Goal: Information Seeking & Learning: Learn about a topic

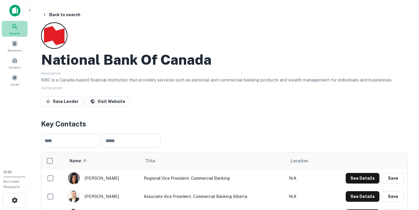
click at [13, 26] on icon at bounding box center [14, 26] width 5 height 5
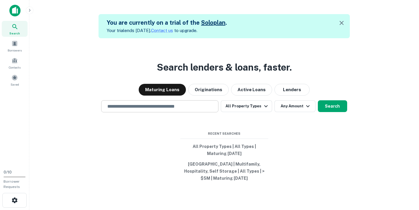
click at [117, 107] on input "text" at bounding box center [160, 106] width 112 height 7
type input "******"
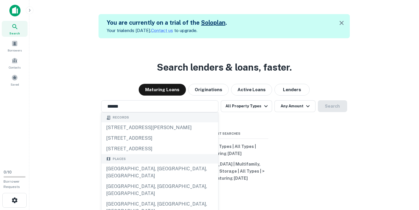
click at [91, 53] on div "Search lenders & loans, faster. Maturing Loans Originations Active Loans Lender…" at bounding box center [224, 143] width 381 height 210
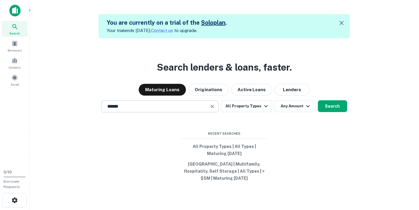
click at [151, 105] on input "******" at bounding box center [155, 106] width 103 height 7
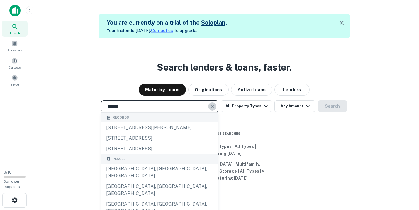
click at [215, 106] on icon "Clear" at bounding box center [213, 106] width 6 height 6
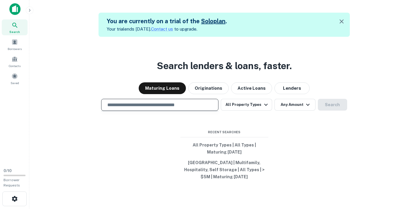
scroll to position [9, 0]
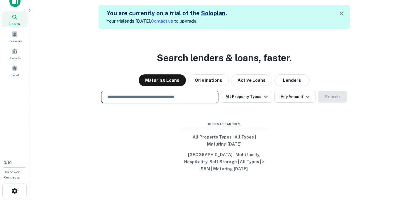
click at [117, 97] on input "text" at bounding box center [160, 96] width 112 height 7
click at [76, 61] on div "Search lenders & loans, faster. Maturing Loans Originations Active Loans Lender…" at bounding box center [224, 134] width 381 height 210
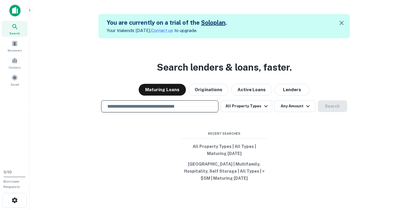
click at [117, 108] on input "text" at bounding box center [160, 106] width 112 height 7
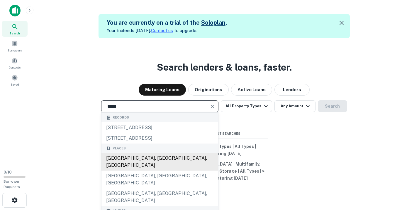
click at [141, 157] on div "[GEOGRAPHIC_DATA], [GEOGRAPHIC_DATA], [GEOGRAPHIC_DATA]" at bounding box center [160, 162] width 117 height 18
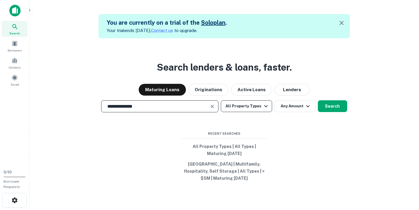
type input "**********"
click at [263, 107] on icon "button" at bounding box center [266, 105] width 7 height 7
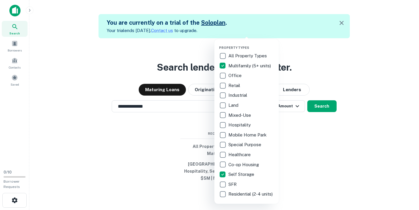
click at [323, 141] on div at bounding box center [209, 105] width 419 height 210
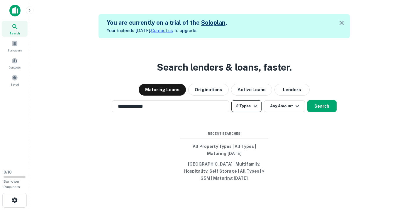
click at [258, 107] on icon "button" at bounding box center [255, 105] width 7 height 7
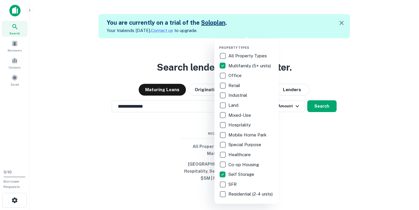
click at [320, 128] on div at bounding box center [209, 105] width 419 height 210
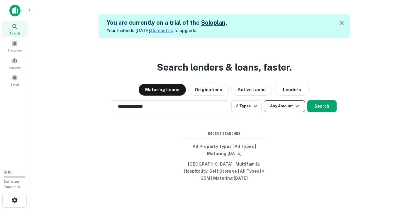
click at [297, 105] on icon "button" at bounding box center [297, 105] width 7 height 7
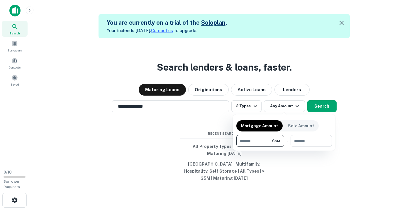
type input "*******"
click at [330, 107] on div at bounding box center [209, 105] width 419 height 210
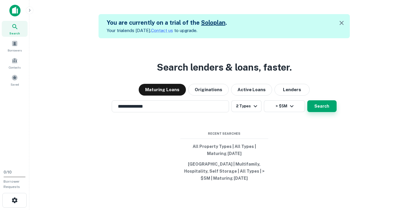
click at [326, 107] on button "Search" at bounding box center [322, 106] width 29 height 12
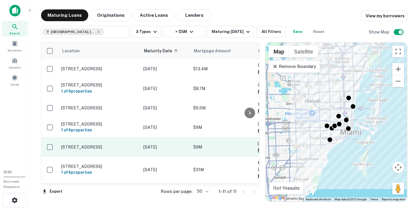
scroll to position [98, 0]
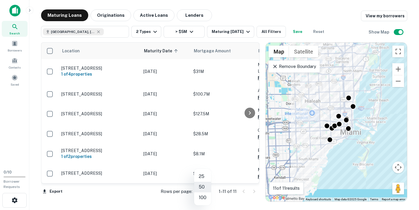
click at [207, 190] on body "Search Borrowers Contacts Saved 0 / 10 Borrower Requests Maturing Loans Origina…" at bounding box center [209, 105] width 419 height 210
click at [205, 197] on li "100" at bounding box center [202, 197] width 17 height 11
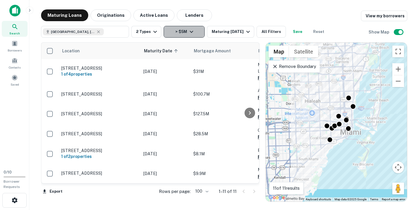
click at [191, 33] on icon "button" at bounding box center [191, 31] width 7 height 7
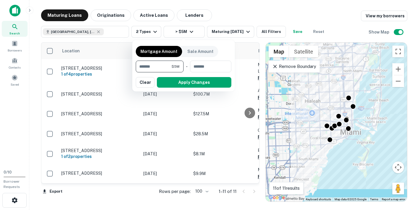
click at [141, 67] on input "*******" at bounding box center [154, 66] width 36 height 12
type input "********"
click at [178, 83] on button "Apply Changes" at bounding box center [194, 82] width 75 height 11
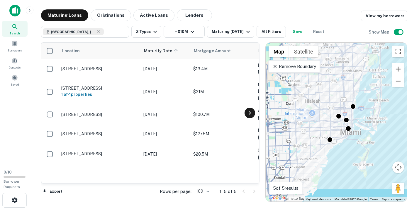
click at [251, 114] on icon at bounding box center [250, 112] width 7 height 7
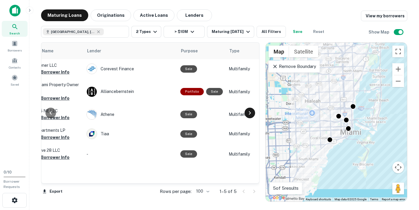
click at [251, 114] on icon at bounding box center [250, 112] width 7 height 7
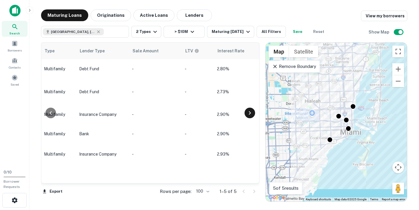
click at [251, 114] on icon at bounding box center [250, 112] width 7 height 7
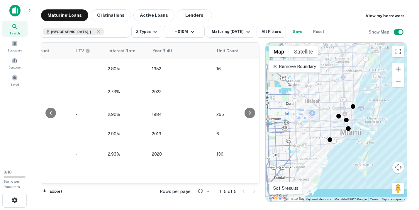
scroll to position [0, 563]
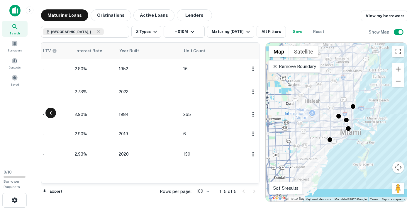
click at [53, 114] on icon at bounding box center [50, 112] width 7 height 7
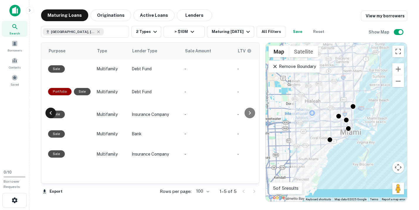
click at [53, 114] on icon at bounding box center [50, 112] width 7 height 7
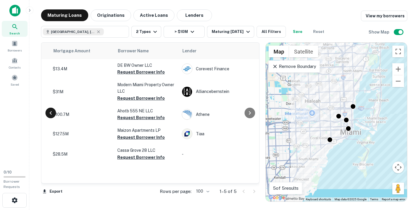
click at [53, 114] on icon at bounding box center [50, 112] width 7 height 7
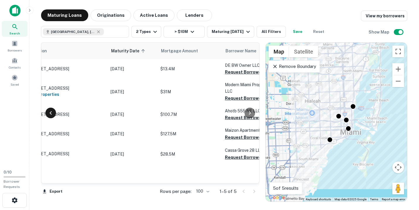
scroll to position [0, 0]
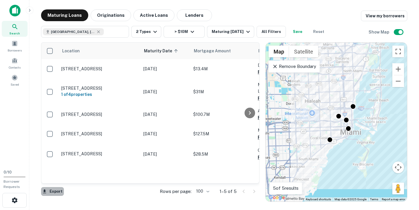
click at [55, 192] on button "Export" at bounding box center [52, 191] width 23 height 9
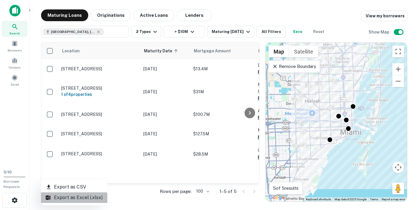
click at [68, 199] on li "Export as Excel (.xlsx)" at bounding box center [74, 197] width 66 height 11
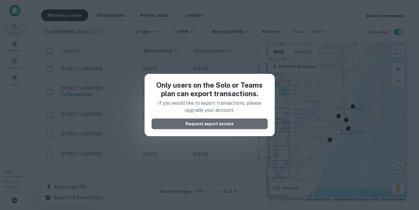
click at [165, 122] on button "Request export access" at bounding box center [210, 123] width 116 height 11
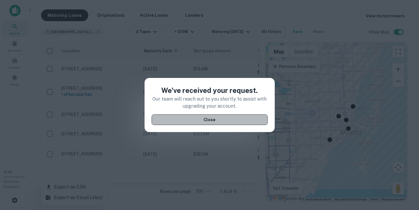
click at [169, 122] on button "Close" at bounding box center [210, 119] width 116 height 11
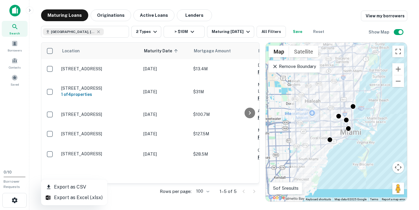
click at [30, 135] on div at bounding box center [209, 105] width 419 height 210
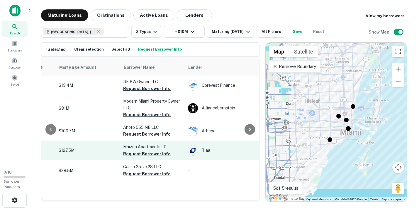
scroll to position [0, 135]
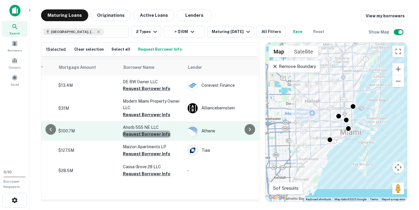
click at [149, 135] on button "Request Borrower Info" at bounding box center [147, 133] width 48 height 7
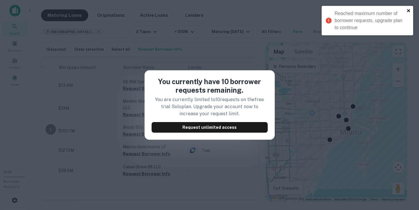
click at [408, 9] on icon "close" at bounding box center [408, 10] width 3 height 3
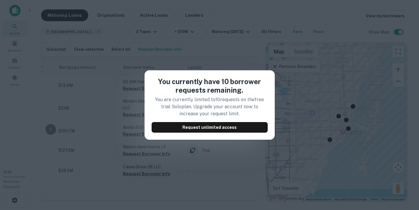
click at [70, 149] on div "You currently have 10 borrower requests remaining. You are currently limited to…" at bounding box center [209, 105] width 419 height 210
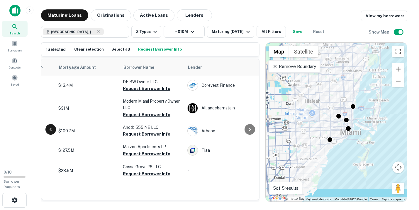
click at [47, 127] on icon at bounding box center [50, 129] width 7 height 7
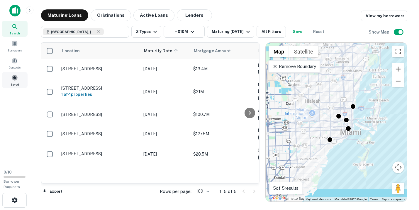
click at [15, 76] on span at bounding box center [14, 77] width 6 height 6
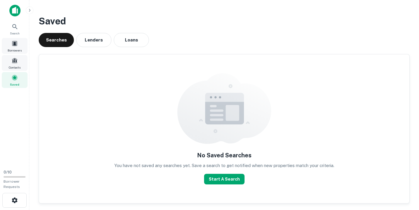
click at [14, 61] on span at bounding box center [14, 60] width 6 height 6
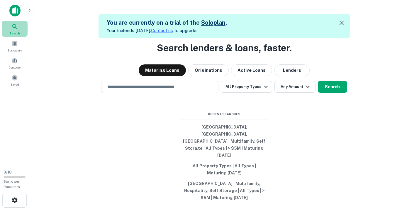
click at [14, 28] on icon at bounding box center [14, 26] width 7 height 7
click at [122, 90] on input "text" at bounding box center [160, 86] width 112 height 7
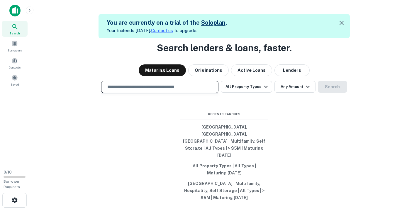
click at [117, 90] on input "text" at bounding box center [160, 86] width 112 height 7
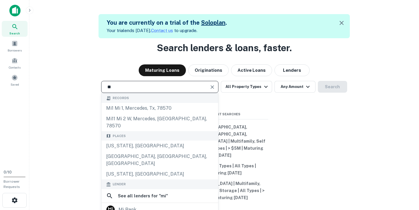
type input "**"
click at [84, 76] on div "Maturing Loans Originations Active Loans Lenders" at bounding box center [224, 70] width 381 height 12
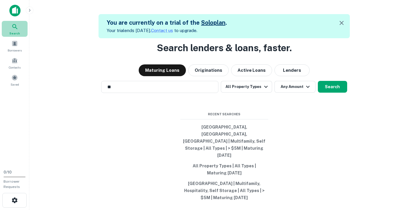
click at [17, 29] on icon at bounding box center [14, 26] width 7 height 7
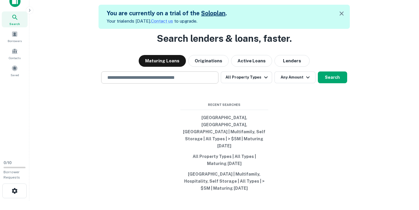
click at [142, 81] on input "text" at bounding box center [160, 77] width 112 height 7
type input "**********"
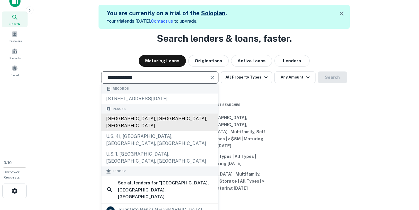
click at [132, 131] on div "[GEOGRAPHIC_DATA], [GEOGRAPHIC_DATA], [GEOGRAPHIC_DATA]" at bounding box center [160, 122] width 117 height 18
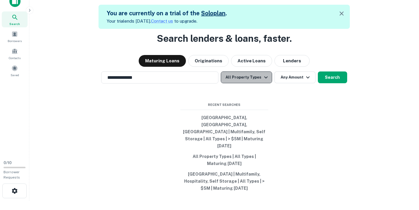
click at [256, 83] on button "All Property Types" at bounding box center [246, 77] width 51 height 12
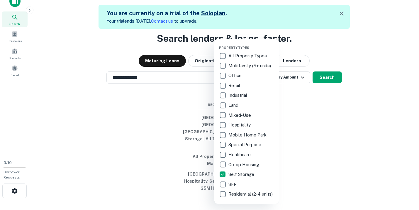
click at [329, 87] on div at bounding box center [209, 105] width 419 height 210
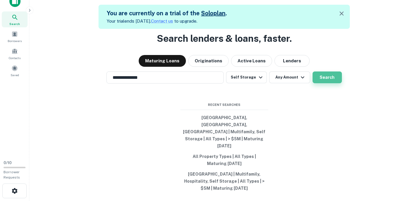
click at [323, 83] on button "Search" at bounding box center [327, 77] width 29 height 12
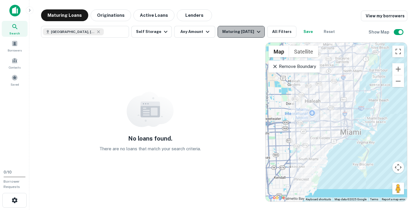
click at [249, 31] on div "Maturing In 1 Year" at bounding box center [242, 31] width 40 height 7
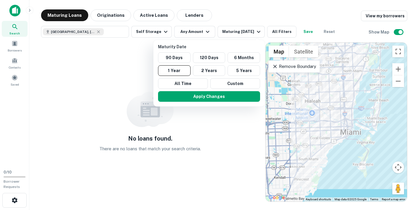
click at [100, 65] on div at bounding box center [209, 105] width 419 height 210
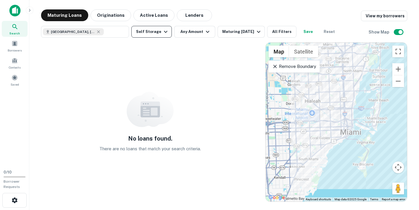
click at [164, 32] on icon "button" at bounding box center [165, 31] width 7 height 7
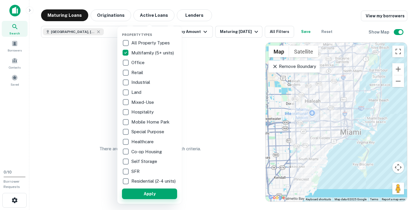
click at [147, 199] on button "Apply" at bounding box center [149, 193] width 55 height 11
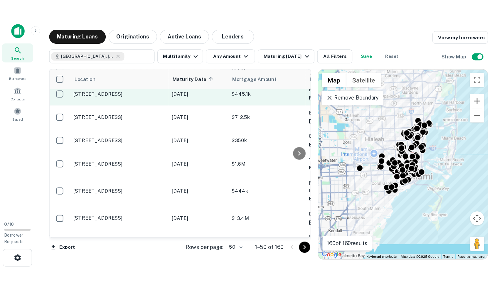
scroll to position [89, 0]
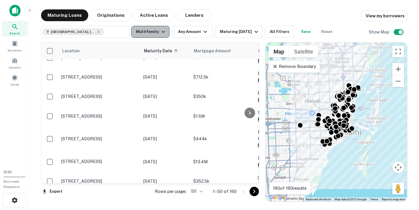
click at [162, 31] on icon "button" at bounding box center [164, 32] width 4 height 2
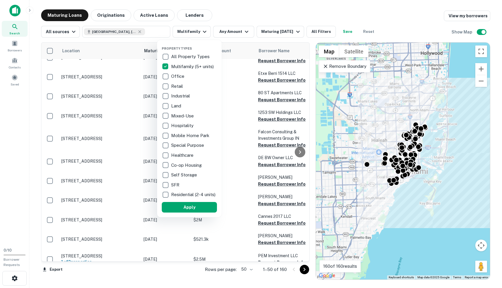
click at [12, 181] on div at bounding box center [251, 144] width 502 height 288
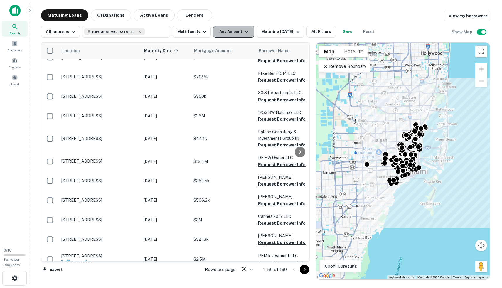
click at [238, 34] on button "Any Amount" at bounding box center [233, 32] width 41 height 12
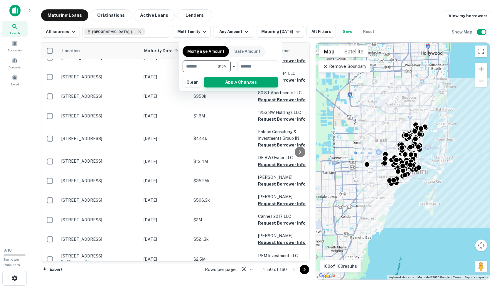
type input "********"
click at [251, 82] on button "Apply Changes" at bounding box center [241, 82] width 75 height 11
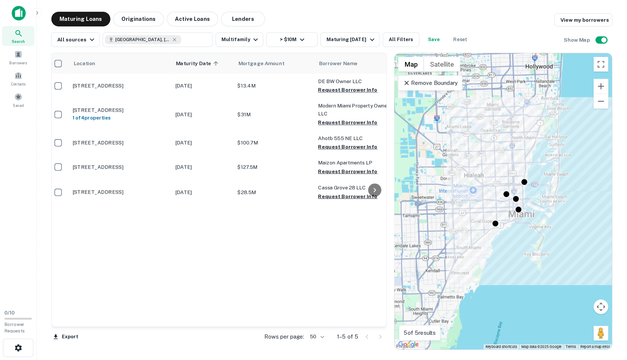
scroll to position [0, 3]
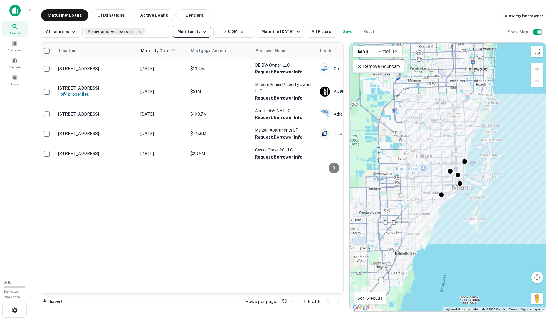
click at [202, 32] on icon "button" at bounding box center [204, 31] width 7 height 7
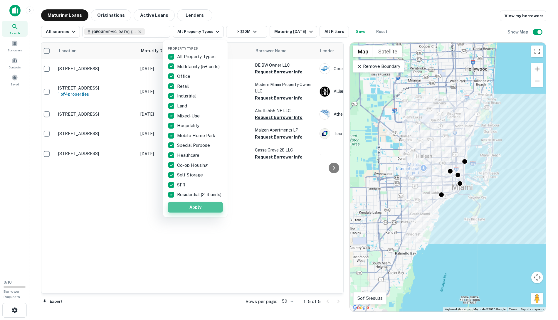
click at [187, 209] on button "Apply" at bounding box center [195, 207] width 55 height 11
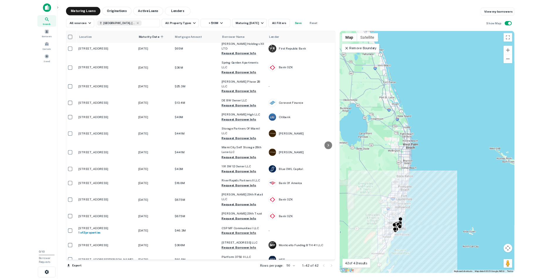
scroll to position [0, 3]
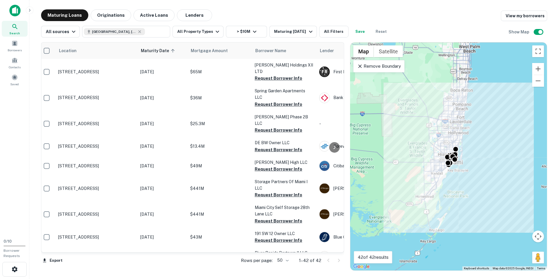
drag, startPoint x: 415, startPoint y: 214, endPoint x: 458, endPoint y: 114, distance: 109.1
click at [419, 114] on div "To activate drag with keyboard, press Alt + Enter. Once in keyboard drag state,…" at bounding box center [448, 157] width 197 height 228
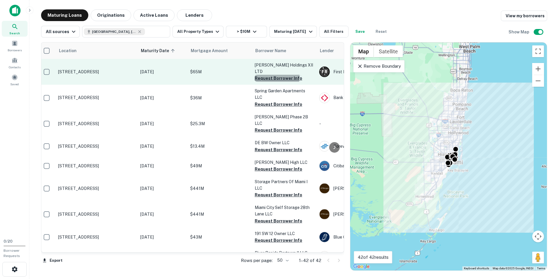
click at [273, 75] on button "Request Borrower Info" at bounding box center [279, 78] width 48 height 7
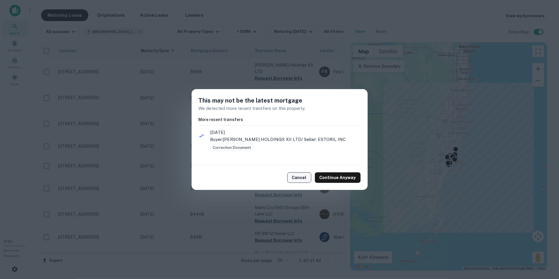
click at [297, 177] on button "Cancel" at bounding box center [299, 178] width 24 height 11
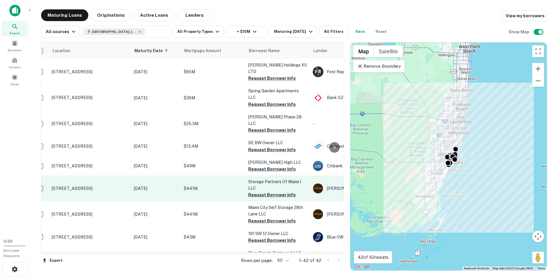
scroll to position [0, 12]
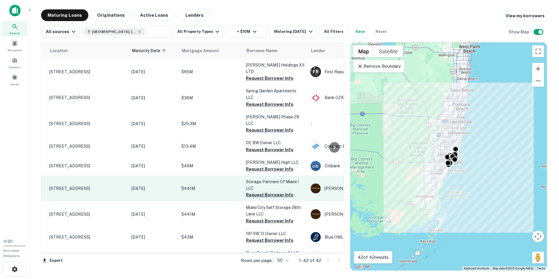
click at [269, 192] on button "Request Borrower Info" at bounding box center [270, 195] width 48 height 7
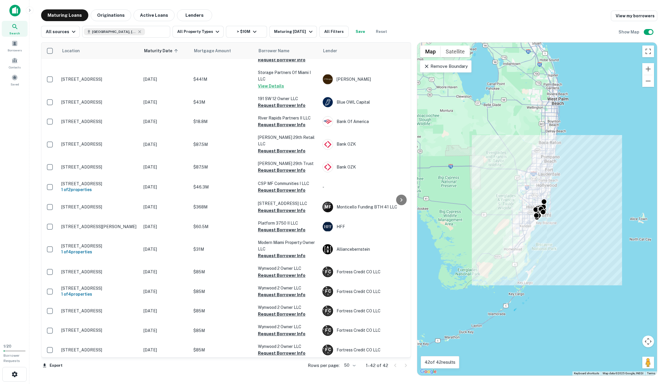
scroll to position [0, 0]
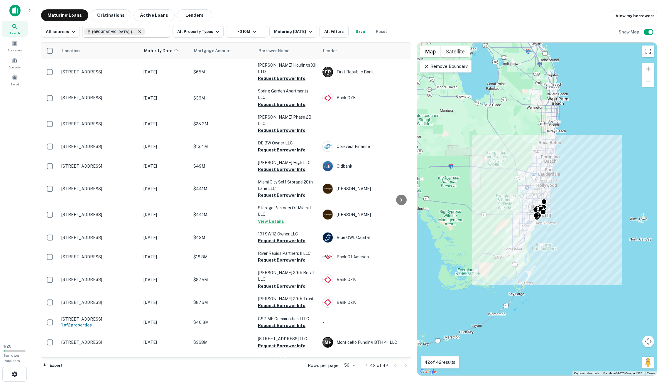
click at [137, 31] on icon at bounding box center [139, 31] width 5 height 5
type input "**********"
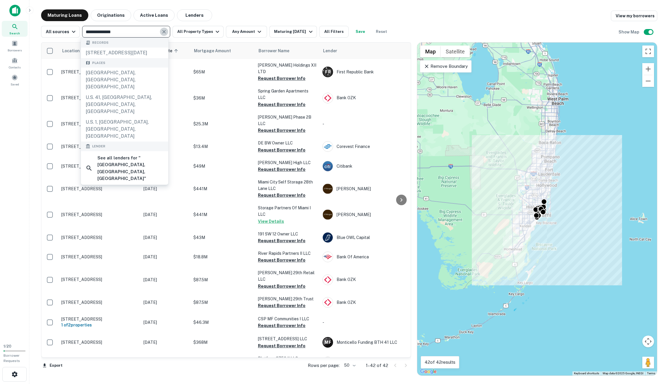
click at [163, 28] on button "Clear" at bounding box center [164, 32] width 8 height 8
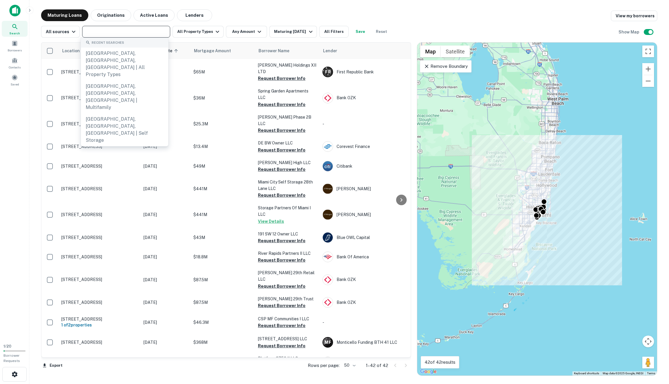
click at [102, 32] on input "text" at bounding box center [126, 32] width 84 height 8
click at [203, 34] on button "All Property Types" at bounding box center [198, 32] width 51 height 12
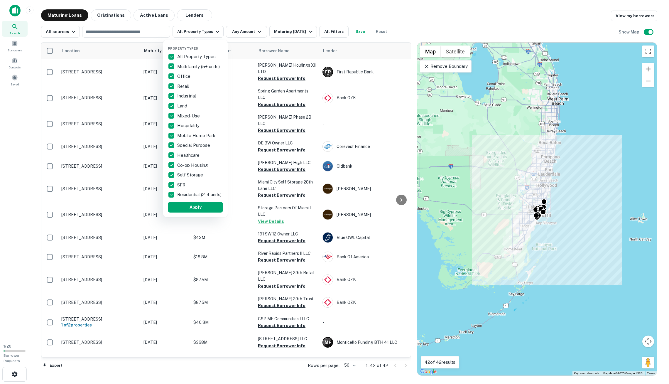
click at [226, 13] on div at bounding box center [334, 192] width 669 height 384
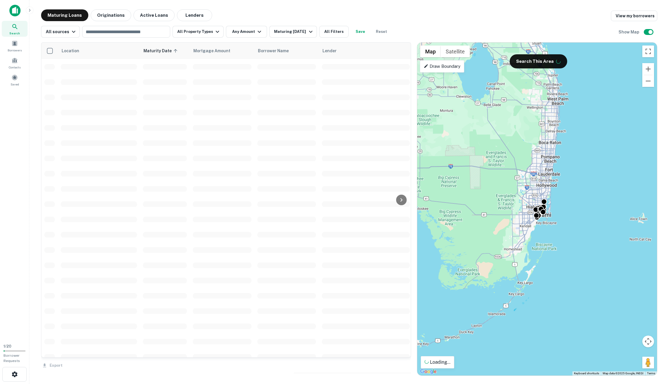
click at [103, 28] on div "Property Types All Property Types Multifamily (5+ units) Office Retail Industri…" at bounding box center [334, 192] width 669 height 384
click at [108, 31] on div "Property Types All Property Types Multifamily (5+ units) Office Retail Industri…" at bounding box center [334, 192] width 669 height 384
click at [71, 33] on div "Property Types All Property Types Multifamily (5+ units) Office Retail Industri…" at bounding box center [334, 192] width 669 height 384
